Goal: Task Accomplishment & Management: Manage account settings

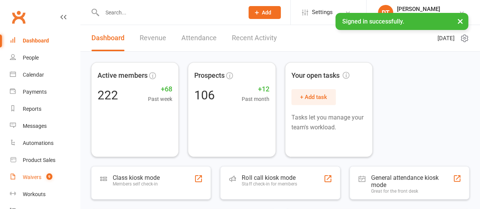
click at [46, 180] on count-badge "9" at bounding box center [48, 177] width 10 height 6
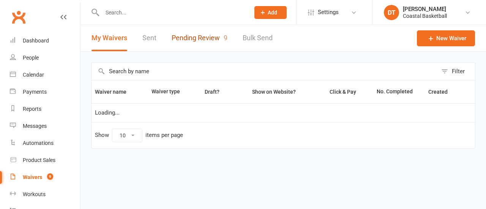
click at [222, 38] on link "Pending Review 9" at bounding box center [200, 38] width 56 height 26
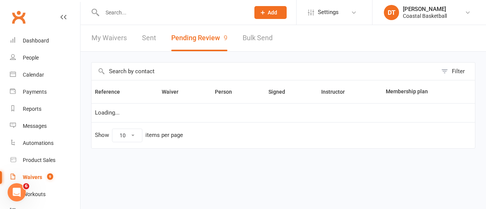
select select "50"
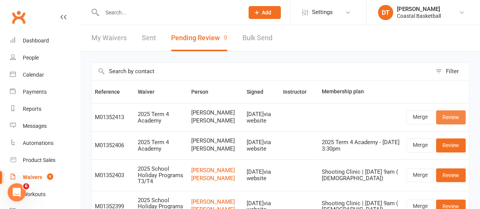
click at [459, 120] on link "Review" at bounding box center [451, 118] width 30 height 14
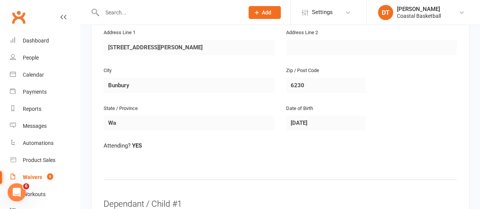
scroll to position [86, 0]
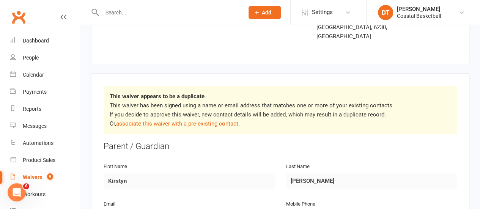
click at [239, 104] on p "This waiver has been signed using a name or email address that matches one or m…" at bounding box center [280, 114] width 341 height 27
drag, startPoint x: 231, startPoint y: 103, endPoint x: 325, endPoint y: 110, distance: 94.8
click at [231, 120] on link "associate this waiver with a pre-existing contact" at bounding box center [177, 123] width 122 height 7
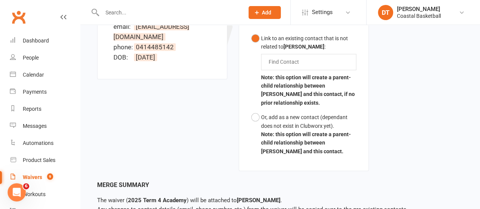
scroll to position [317, 0]
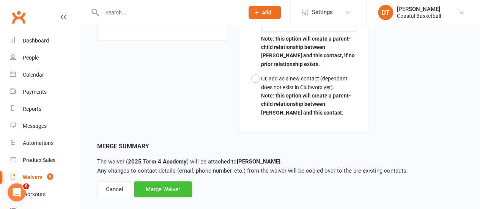
click at [170, 182] on div "Merge Waiver" at bounding box center [163, 190] width 58 height 16
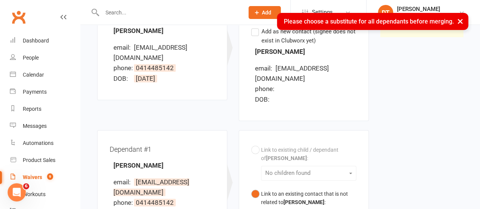
scroll to position [173, 0]
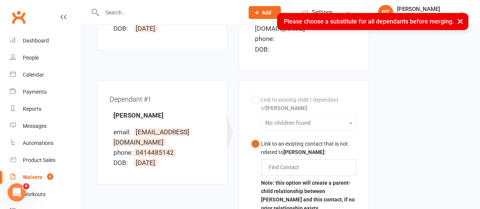
click at [322, 101] on div "Link to existing child / dependant of Kirstyn Gribble : No children found Link …" at bounding box center [303, 179] width 105 height 172
click at [319, 159] on div "Find Contact" at bounding box center [308, 167] width 95 height 16
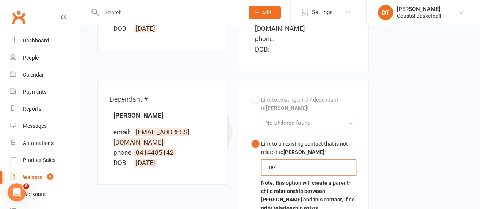
scroll to position [227, 0]
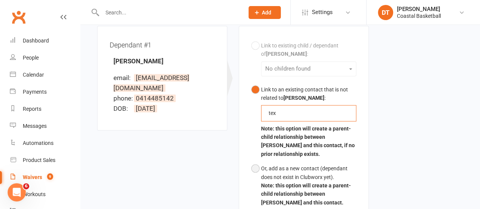
type input "tex"
click at [337, 165] on div "Or, add as a new contact (dependant does not exist in Clubworx yet)." at bounding box center [308, 172] width 95 height 17
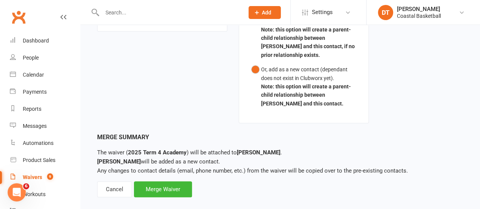
click at [205, 181] on div "Merge Summary The waiver ( 2025 Term 4 Academy ) will be attached to Kirstyn Gr…" at bounding box center [280, 165] width 366 height 65
click at [169, 182] on div "Merge Waiver" at bounding box center [163, 190] width 58 height 16
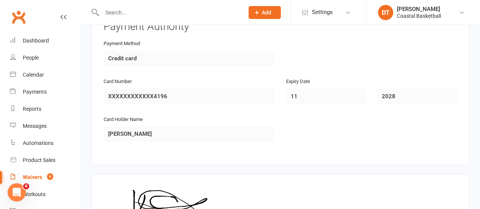
scroll to position [1924, 0]
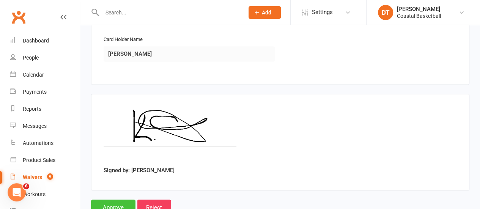
click at [119, 200] on input "Approve" at bounding box center [113, 208] width 44 height 16
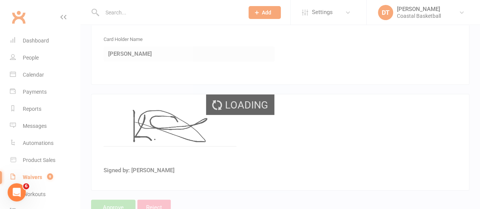
select select "50"
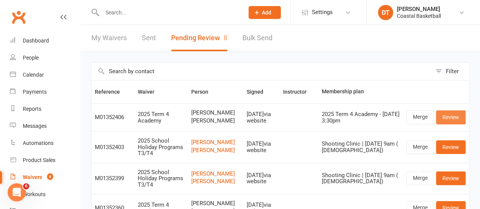
click at [454, 115] on link "Review" at bounding box center [451, 118] width 30 height 14
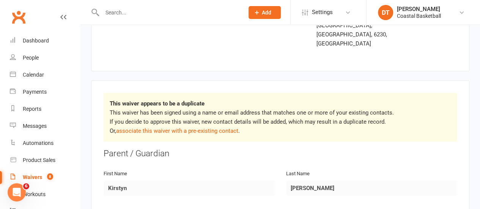
scroll to position [116, 0]
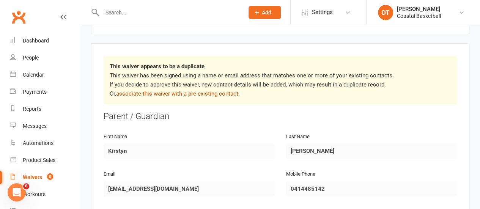
click at [215, 90] on link "associate this waiver with a pre-existing contact" at bounding box center [177, 93] width 122 height 7
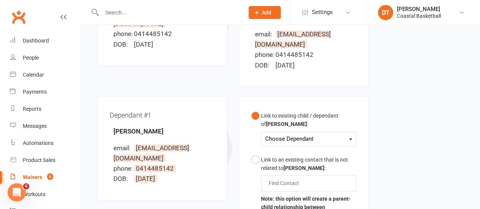
scroll to position [191, 0]
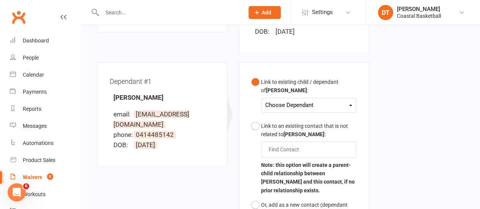
click at [344, 100] on div "Choose Dependant" at bounding box center [308, 105] width 87 height 10
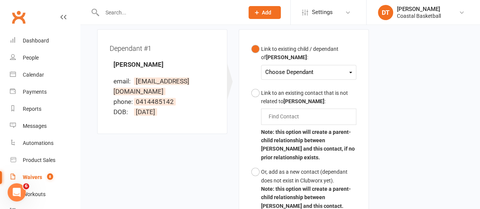
scroll to position [229, 0]
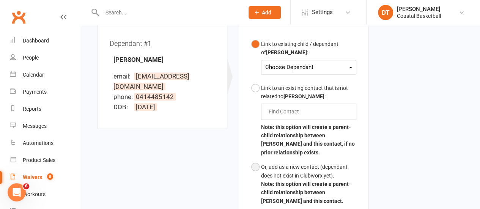
click at [309, 163] on div "Or, add as a new contact (dependant does not exist in Clubworx yet)." at bounding box center [308, 171] width 95 height 17
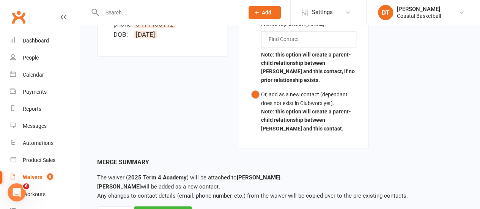
scroll to position [327, 0]
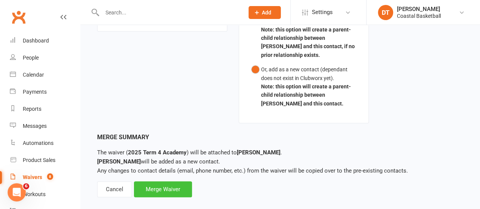
click at [170, 182] on div "Merge Waiver" at bounding box center [163, 190] width 58 height 16
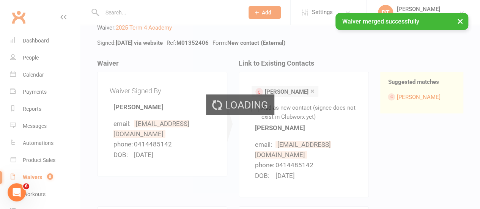
scroll to position [0, 0]
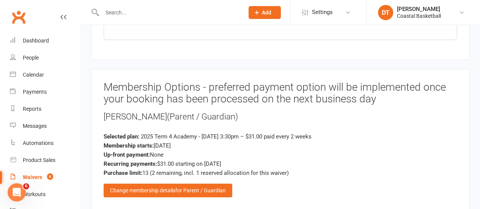
scroll to position [1584, 0]
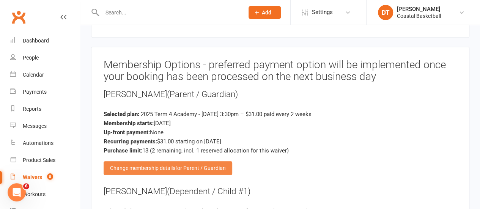
click at [176, 161] on div "Change membership details for Parent / Guardian" at bounding box center [168, 168] width 129 height 14
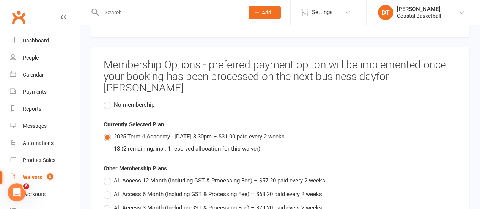
click at [140, 100] on span "No membership" at bounding box center [134, 104] width 41 height 8
click at [109, 100] on input "No membership" at bounding box center [106, 100] width 5 height 0
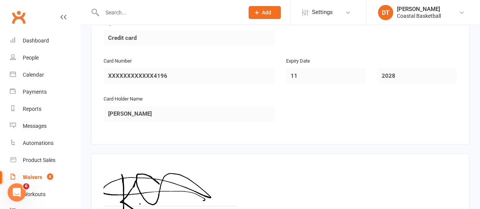
scroll to position [2862, 0]
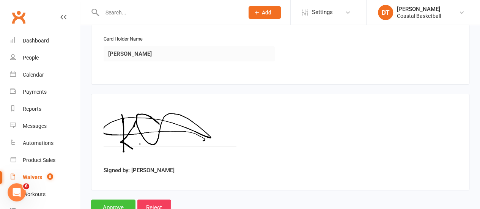
drag, startPoint x: 102, startPoint y: 189, endPoint x: 106, endPoint y: 186, distance: 4.1
click at [110, 200] on input "Approve" at bounding box center [113, 208] width 44 height 16
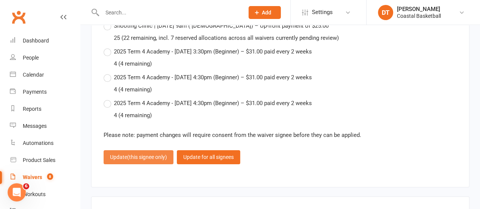
click at [159, 154] on span "(this signee only)" at bounding box center [147, 157] width 40 height 6
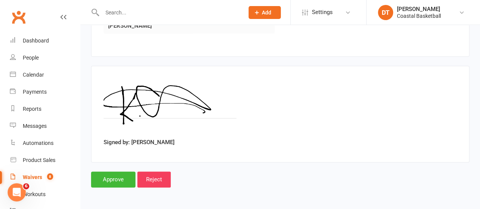
scroll to position [1924, 0]
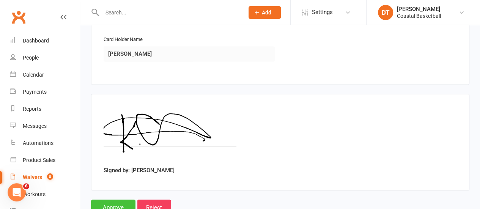
click at [109, 200] on input "Approve" at bounding box center [113, 208] width 44 height 16
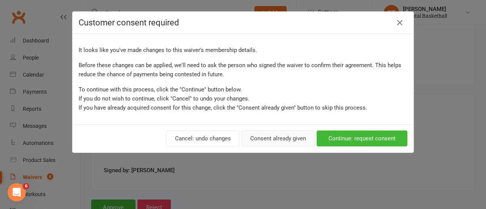
click at [282, 137] on button "Consent already given" at bounding box center [278, 139] width 73 height 16
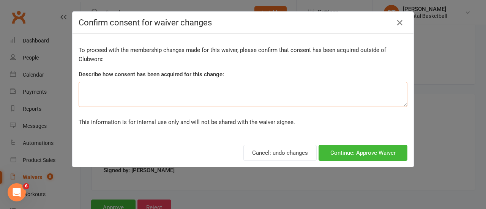
click at [178, 92] on textarea at bounding box center [243, 94] width 329 height 25
type textarea "Change of payment method"
click at [371, 155] on button "Continue: Approve Waiver" at bounding box center [363, 153] width 89 height 16
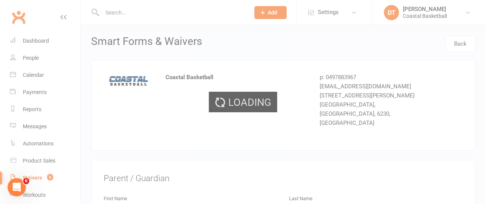
select select "50"
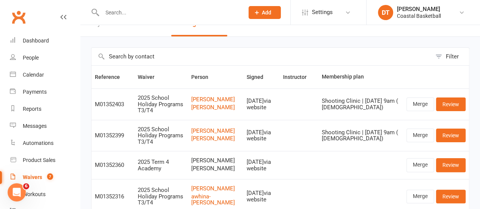
scroll to position [37, 0]
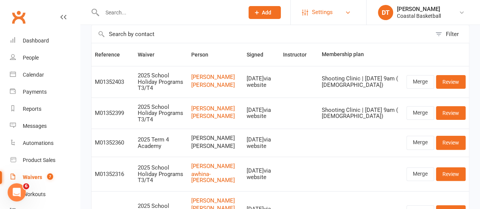
click at [322, 7] on span "Settings" at bounding box center [322, 12] width 21 height 17
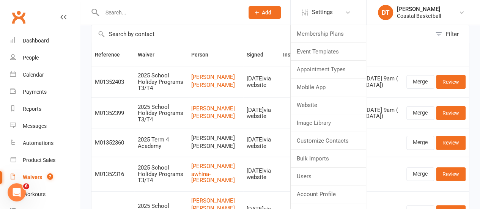
click at [156, 17] on input "text" at bounding box center [169, 12] width 139 height 11
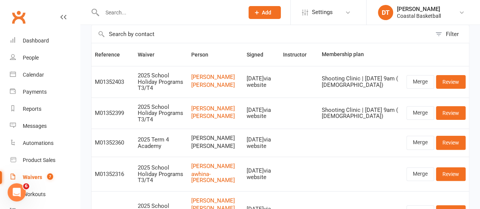
click at [154, 35] on input "text" at bounding box center [262, 33] width 340 height 17
type input "gribble"
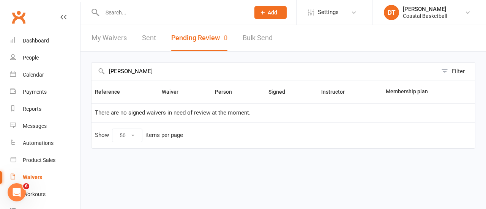
click at [150, 39] on link "Sent" at bounding box center [149, 38] width 14 height 26
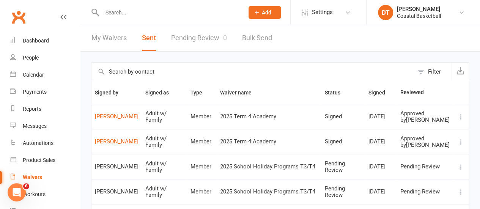
click at [462, 119] on icon at bounding box center [462, 117] width 8 height 8
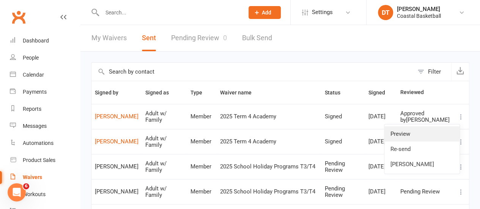
click at [452, 129] on link "Preview" at bounding box center [422, 133] width 75 height 15
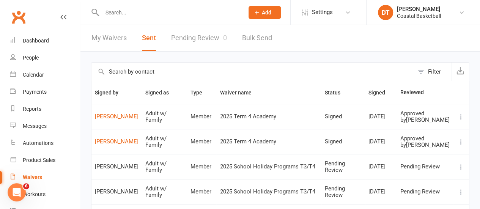
click at [52, 176] on link "Waivers" at bounding box center [45, 177] width 70 height 17
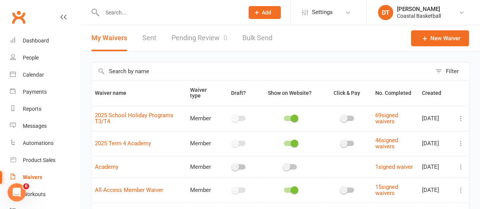
click at [194, 46] on link "Pending Review 0" at bounding box center [200, 38] width 56 height 26
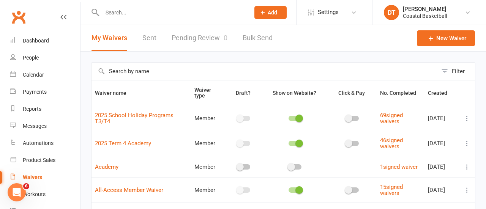
select select "50"
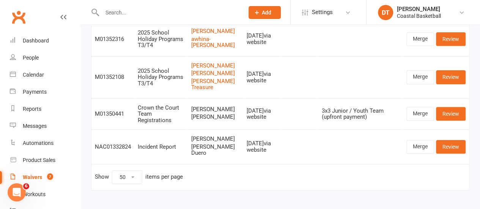
scroll to position [142, 0]
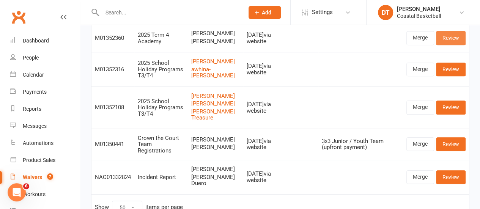
click at [455, 45] on link "Review" at bounding box center [451, 38] width 30 height 14
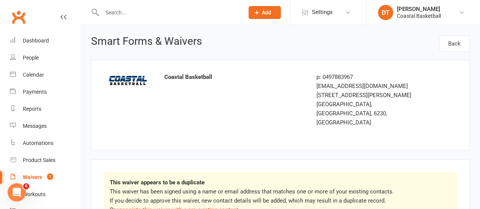
click at [228, 187] on p "This waiver has been signed using a name or email address that matches one or m…" at bounding box center [280, 200] width 341 height 27
click at [232, 187] on p "This waiver has been signed using a name or email address that matches one or m…" at bounding box center [280, 200] width 341 height 27
click at [232, 207] on link "associate this waiver with a pre-existing contact" at bounding box center [177, 210] width 122 height 7
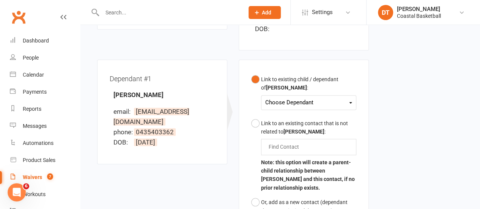
scroll to position [192, 0]
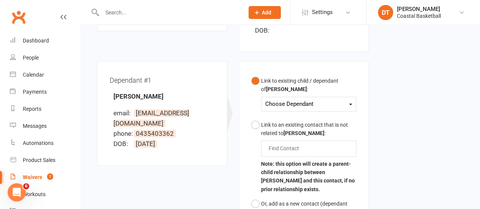
click at [346, 99] on div "Choose Dependant" at bounding box center [308, 104] width 87 height 10
click at [339, 114] on link "Owen Dailisan" at bounding box center [303, 122] width 75 height 16
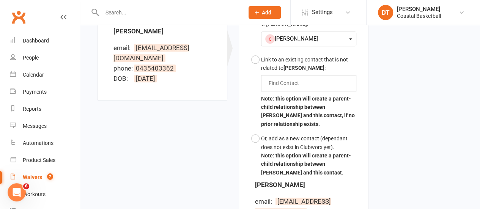
scroll to position [378, 0]
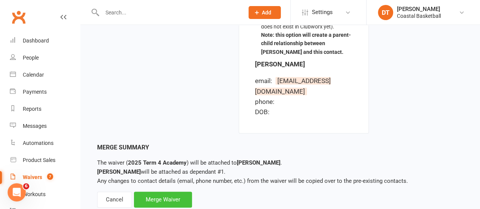
click at [170, 192] on div "Merge Waiver" at bounding box center [163, 200] width 58 height 16
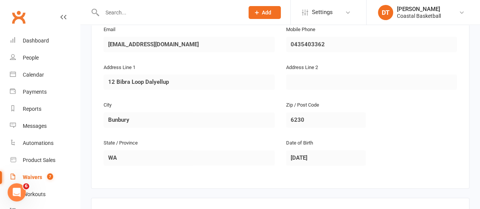
scroll to position [485, 0]
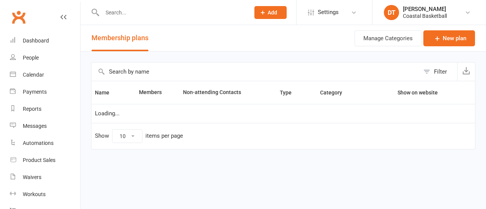
select select "100"
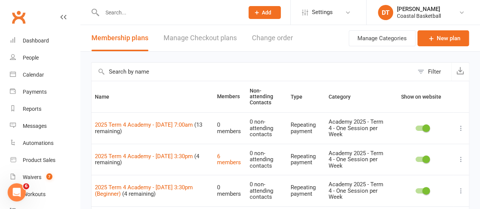
click at [172, 77] on input "text" at bounding box center [253, 72] width 322 height 18
type input "academy"
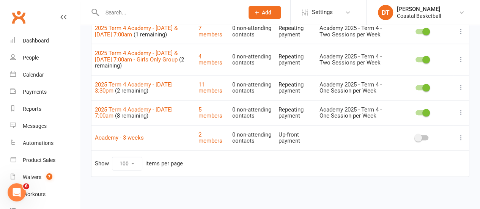
scroll to position [485, 0]
click at [204, 81] on link "11 members" at bounding box center [211, 87] width 24 height 13
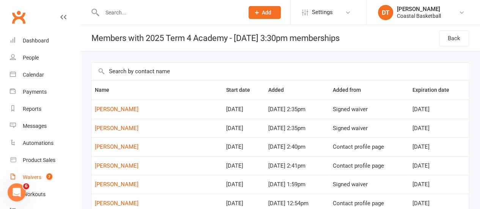
drag, startPoint x: 46, startPoint y: 174, endPoint x: 56, endPoint y: 172, distance: 10.8
click at [46, 173] on link "Waivers 7" at bounding box center [45, 177] width 70 height 17
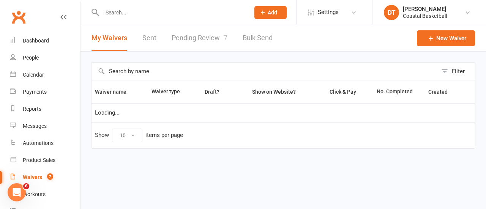
click at [208, 40] on link "Pending Review 7" at bounding box center [200, 38] width 56 height 26
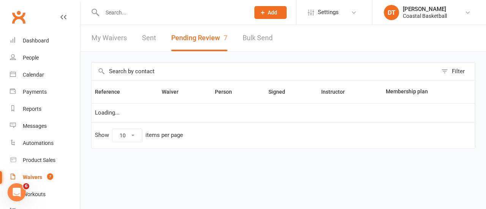
select select "50"
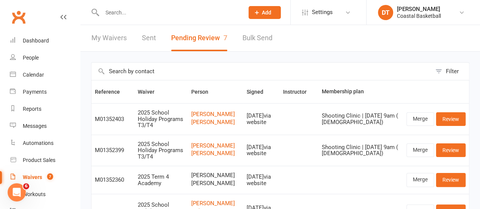
click at [133, 40] on div "My Waivers Sent Pending Review 7 Bulk Send" at bounding box center [182, 38] width 203 height 26
click at [137, 31] on div "My Waivers Sent Pending Review 7 Bulk Send" at bounding box center [182, 38] width 203 height 26
click at [146, 37] on link "Sent" at bounding box center [149, 38] width 14 height 26
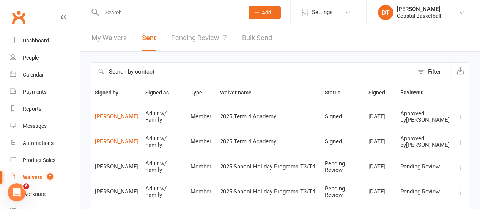
scroll to position [11, 0]
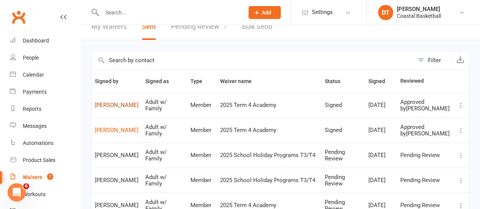
click at [113, 109] on link "Kirstyn Gribble" at bounding box center [117, 105] width 44 height 6
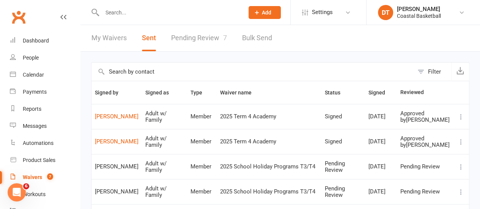
click at [464, 120] on icon at bounding box center [462, 117] width 8 height 8
click at [463, 118] on icon at bounding box center [462, 117] width 8 height 8
click at [120, 120] on link "Kirstyn Gribble" at bounding box center [117, 117] width 44 height 6
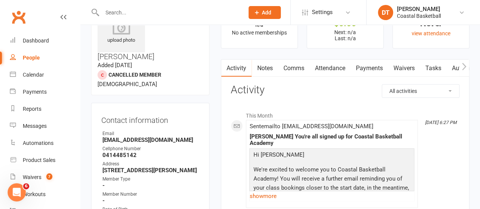
scroll to position [1, 0]
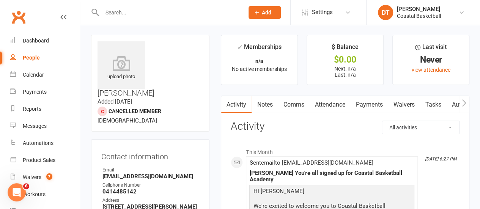
click at [433, 99] on link "Tasks" at bounding box center [433, 104] width 27 height 17
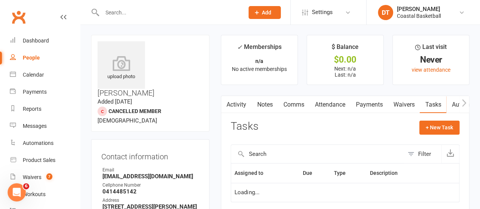
click at [398, 101] on link "Waivers" at bounding box center [404, 104] width 32 height 17
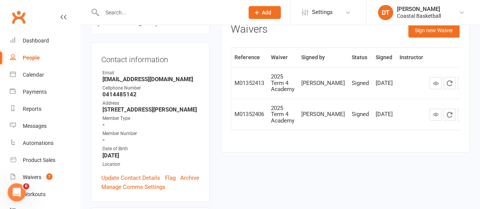
scroll to position [96, 0]
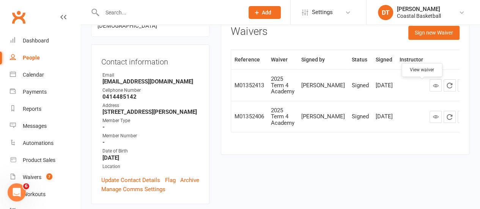
click at [433, 88] on icon at bounding box center [436, 86] width 6 height 6
click at [433, 114] on icon at bounding box center [436, 117] width 6 height 6
click at [35, 106] on div "Reports" at bounding box center [32, 109] width 19 height 6
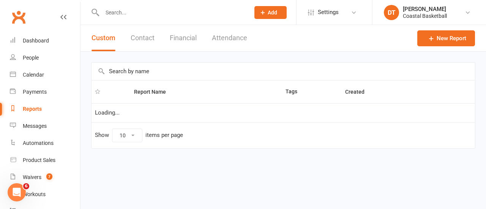
select select "100"
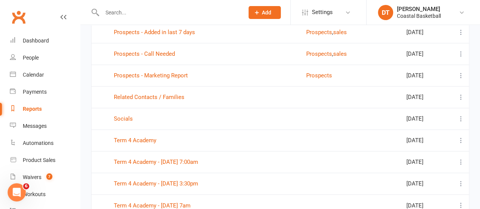
scroll to position [526, 0]
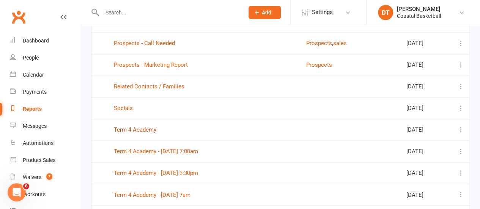
click at [138, 128] on link "Term 4 Academy" at bounding box center [135, 129] width 43 height 7
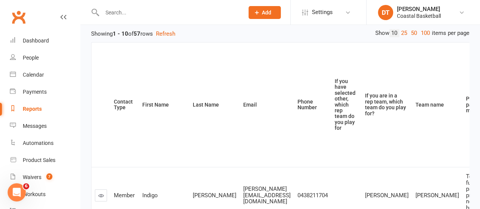
scroll to position [37, 0]
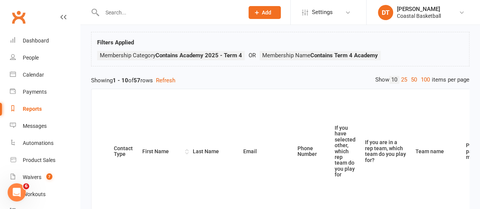
click at [148, 149] on div "First Name" at bounding box center [162, 152] width 41 height 6
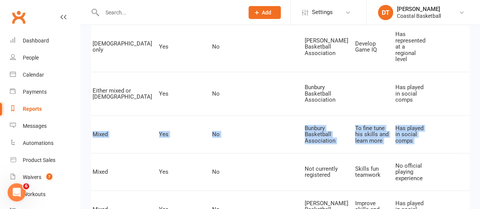
scroll to position [0, 493]
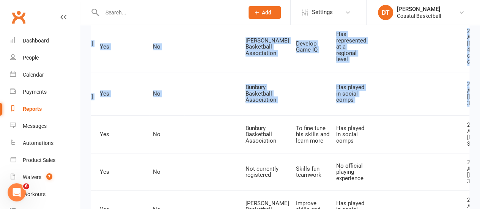
drag, startPoint x: 381, startPoint y: 89, endPoint x: 486, endPoint y: 77, distance: 105.2
click at [480, 77] on html "Prospect Member Non-attending contact Class / event Appointment Task Membership…" at bounding box center [240, 10] width 480 height 769
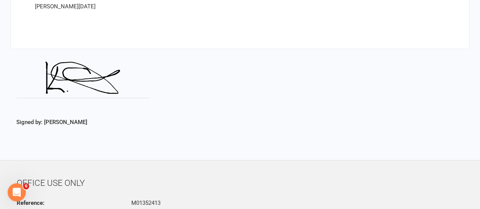
scroll to position [3027, 0]
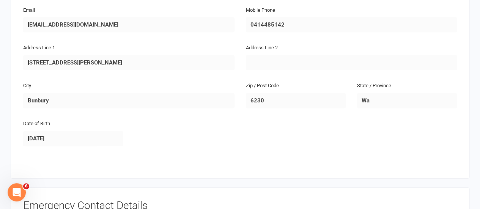
scroll to position [466, 0]
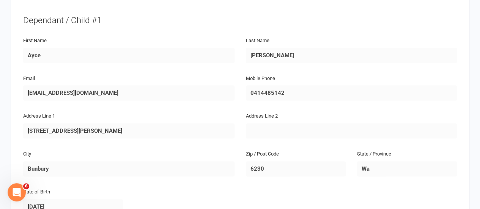
scroll to position [0, 0]
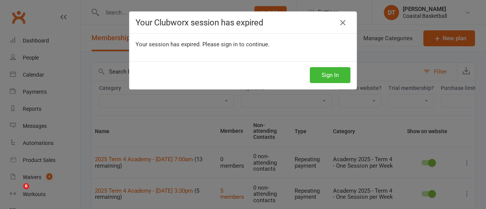
select select "100"
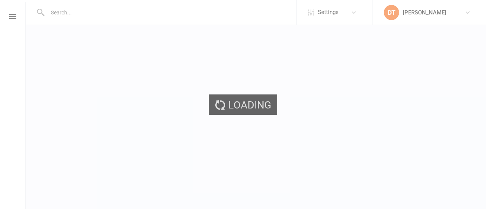
click at [486, 76] on div "Loading" at bounding box center [243, 104] width 486 height 209
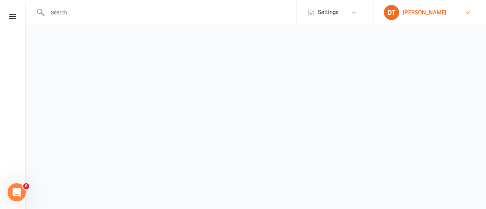
click at [425, 11] on div "[PERSON_NAME]" at bounding box center [424, 12] width 43 height 7
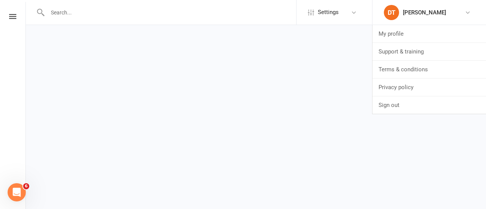
click at [8, 19] on link at bounding box center [12, 16] width 25 height 5
click at [11, 14] on icon at bounding box center [12, 16] width 7 height 5
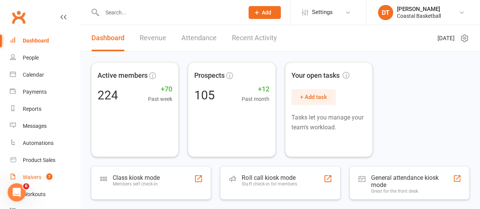
click at [42, 178] on link "Waivers 7" at bounding box center [45, 177] width 70 height 17
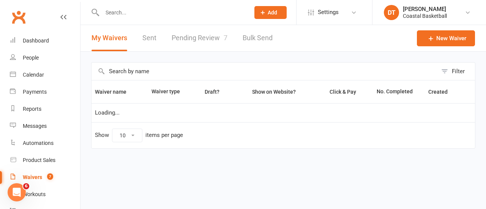
click at [211, 38] on link "Pending Review 7" at bounding box center [200, 38] width 56 height 26
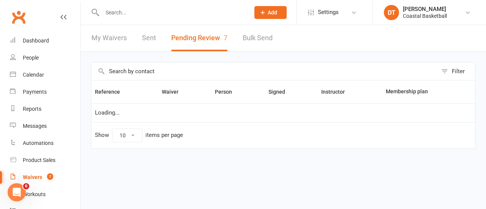
select select "50"
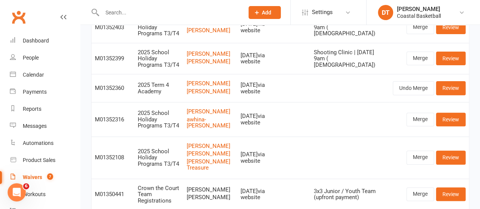
scroll to position [91, 0]
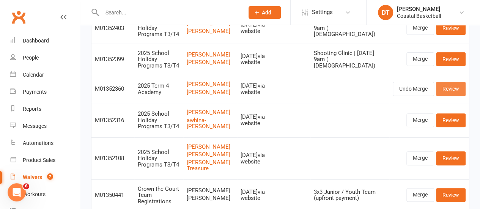
click at [459, 96] on link "Review" at bounding box center [451, 89] width 30 height 14
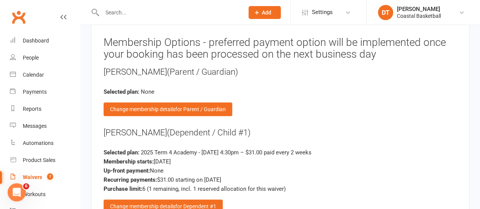
scroll to position [1609, 0]
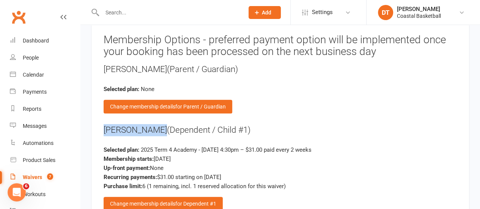
drag, startPoint x: 106, startPoint y: 102, endPoint x: 156, endPoint y: 103, distance: 50.5
click at [156, 124] on div "Owen Dailisan (Dependent / Child #1)" at bounding box center [281, 130] width 354 height 12
copy div "Owen Dailisan"
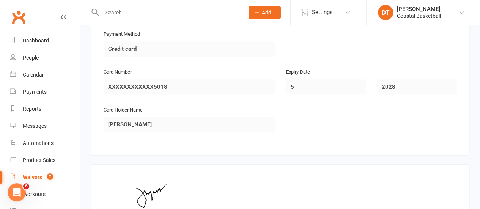
scroll to position [1924, 0]
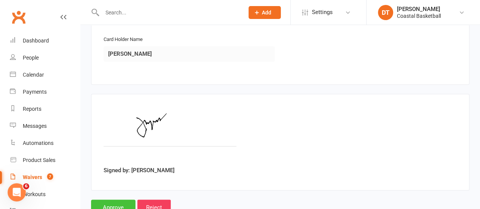
click at [112, 200] on input "Approve" at bounding box center [113, 208] width 44 height 16
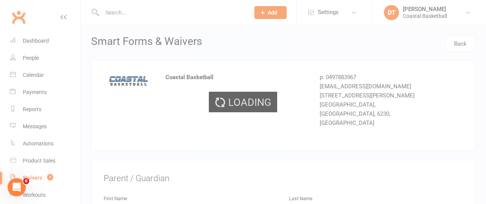
select select "50"
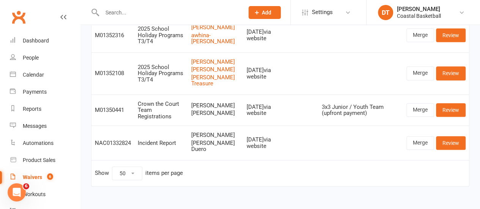
scroll to position [151, 0]
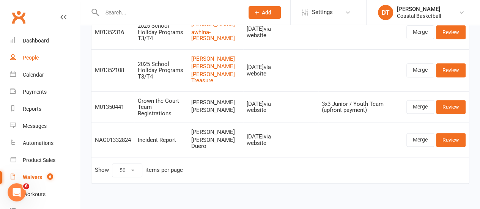
click at [35, 57] on div "People" at bounding box center [31, 58] width 16 height 6
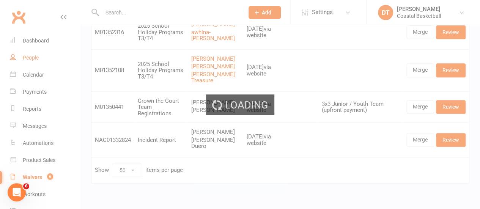
select select "100"
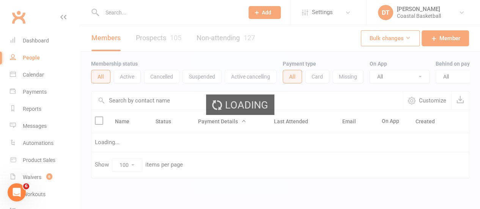
click at [150, 107] on div "Loading" at bounding box center [240, 104] width 480 height 209
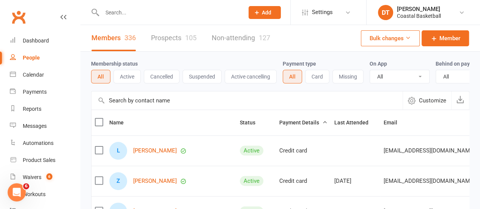
click at [158, 110] on input "text" at bounding box center [247, 101] width 311 height 18
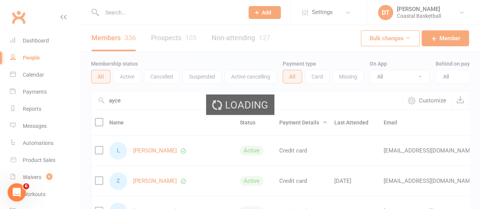
type input "ayce"
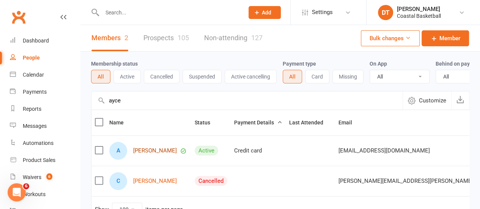
click at [159, 154] on link "[PERSON_NAME]" at bounding box center [155, 151] width 44 height 6
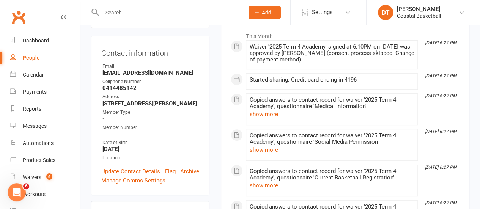
scroll to position [49, 0]
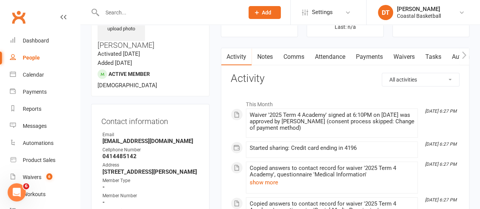
click at [401, 56] on link "Waivers" at bounding box center [404, 56] width 32 height 17
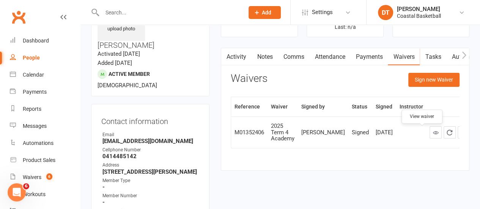
click at [433, 133] on icon at bounding box center [436, 133] width 6 height 6
click at [162, 16] on input "text" at bounding box center [169, 12] width 139 height 11
type input "ari"
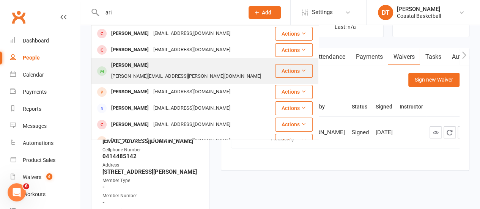
click at [167, 71] on div "aaron.mariotti@hotmail.com" at bounding box center [186, 76] width 155 height 11
